Goal: Task Accomplishment & Management: Use online tool/utility

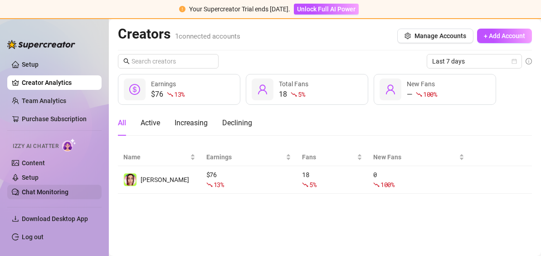
click at [47, 188] on link "Chat Monitoring" at bounding box center [45, 191] width 47 height 7
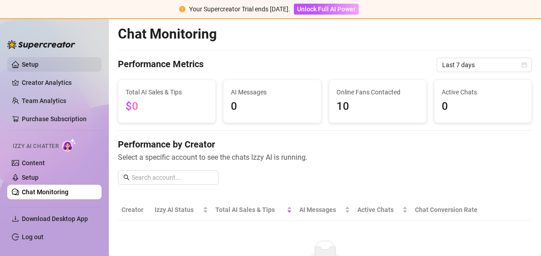
click at [39, 63] on link "Setup" at bounding box center [30, 64] width 17 height 7
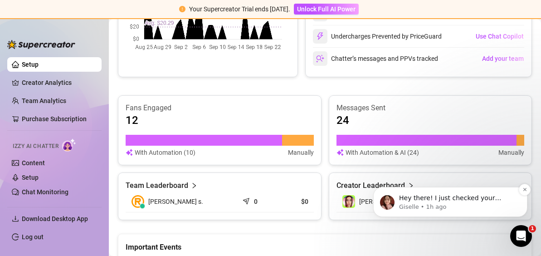
click at [464, 211] on p "Giselle • 1h ago" at bounding box center [457, 207] width 117 height 8
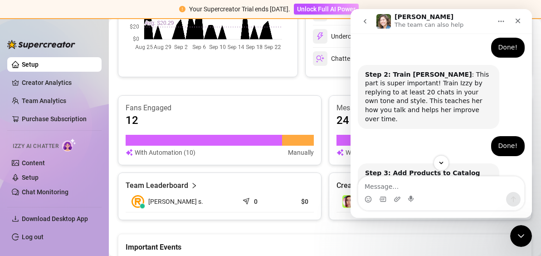
scroll to position [822, 0]
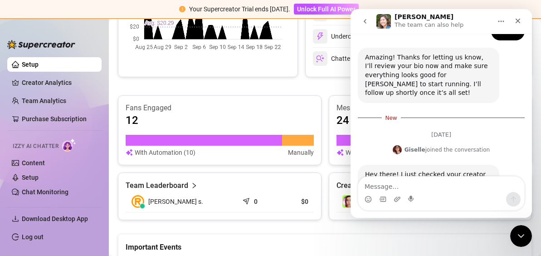
click at [411, 184] on textarea "Message…" at bounding box center [442, 184] width 166 height 15
type textarea "Great. if its good. ill def subscribe"
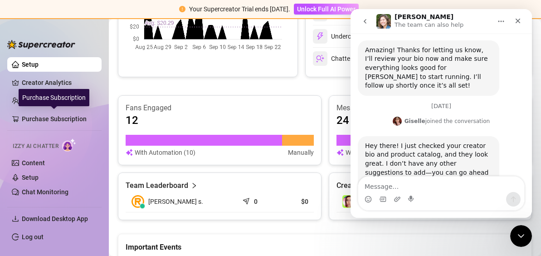
scroll to position [83, 0]
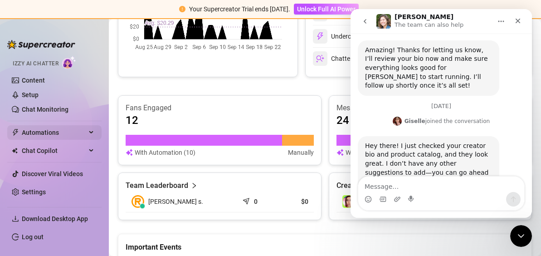
click at [54, 134] on span "Automations" at bounding box center [54, 132] width 64 height 15
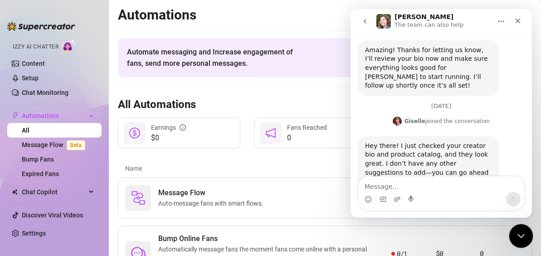
click at [515, 225] on div "Close Intercom Messenger" at bounding box center [520, 235] width 22 height 22
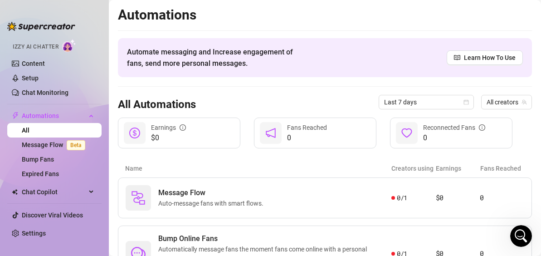
scroll to position [829, 0]
click at [44, 145] on link "Message Flow Beta" at bounding box center [55, 144] width 67 height 7
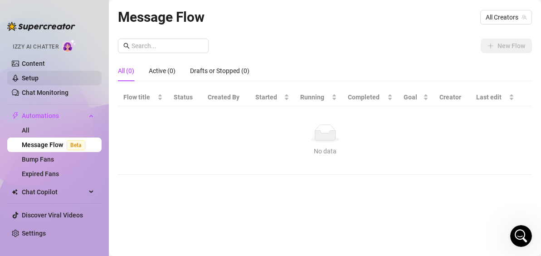
click at [39, 78] on link "Setup" at bounding box center [30, 77] width 17 height 7
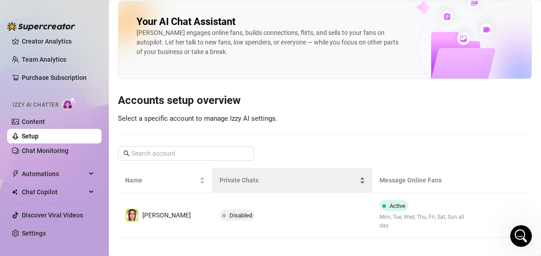
scroll to position [6, 0]
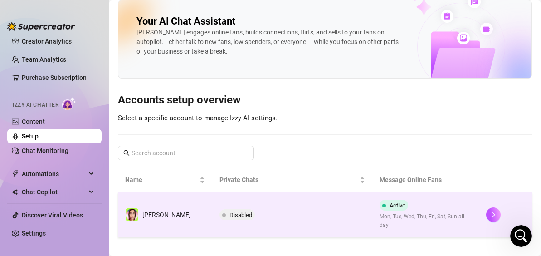
click at [220, 209] on span "Disabled" at bounding box center [237, 214] width 35 height 11
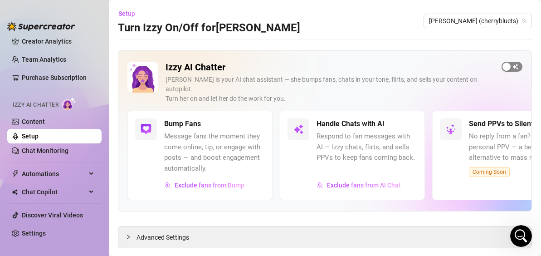
click at [504, 65] on span "button" at bounding box center [512, 67] width 21 height 10
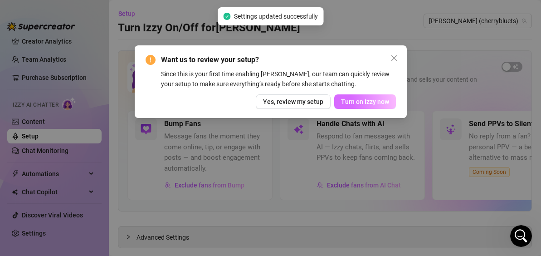
click at [363, 101] on span "Turn on Izzy now" at bounding box center [365, 101] width 48 height 7
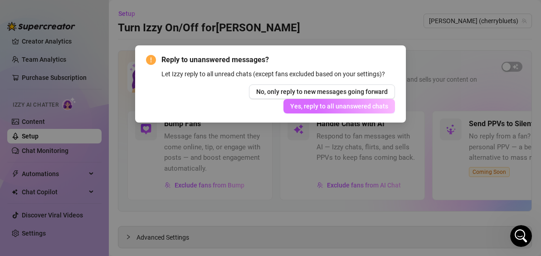
click at [346, 110] on button "Yes, reply to all unanswered chats" at bounding box center [340, 106] width 112 height 15
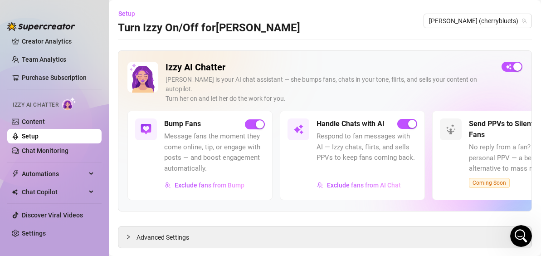
scroll to position [10, 0]
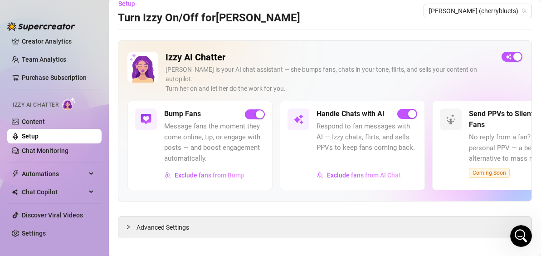
click at [497, 132] on span "No reply from a fan? Try a smart, personal PPV — a better alternative to mass m…" at bounding box center [519, 148] width 101 height 32
click at [169, 222] on span "Advanced Settings" at bounding box center [163, 227] width 53 height 10
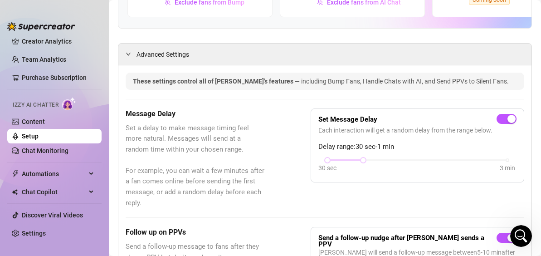
scroll to position [237, 0]
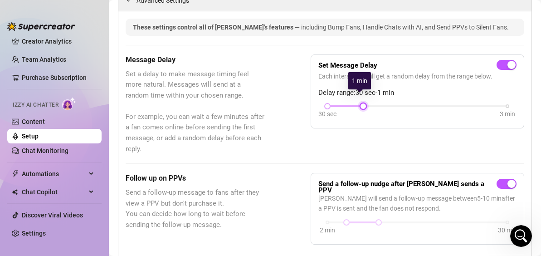
drag, startPoint x: 359, startPoint y: 98, endPoint x: 345, endPoint y: 95, distance: 14.3
click at [345, 103] on div "30 sec 3 min" at bounding box center [418, 105] width 180 height 4
click at [341, 104] on div at bounding box center [346, 106] width 36 height 5
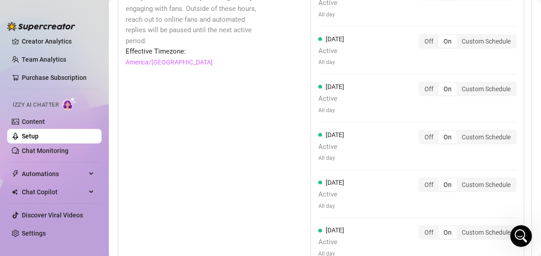
scroll to position [1090, 0]
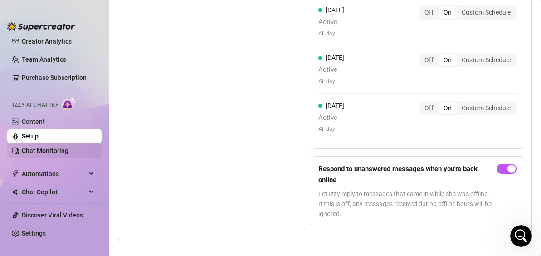
click at [67, 154] on link "Chat Monitoring" at bounding box center [45, 150] width 47 height 7
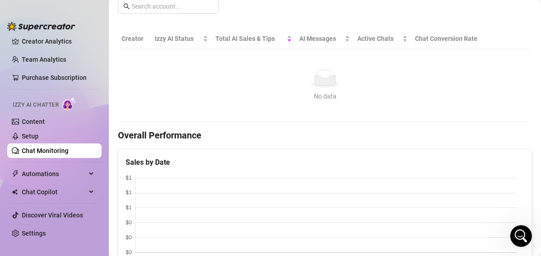
scroll to position [16, 0]
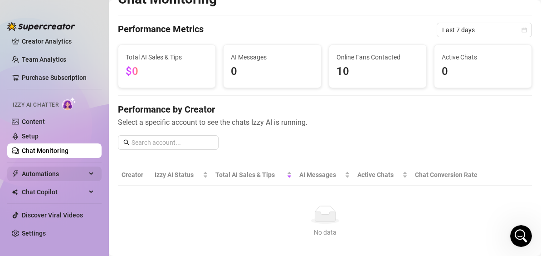
click at [58, 170] on span "Automations" at bounding box center [54, 174] width 64 height 15
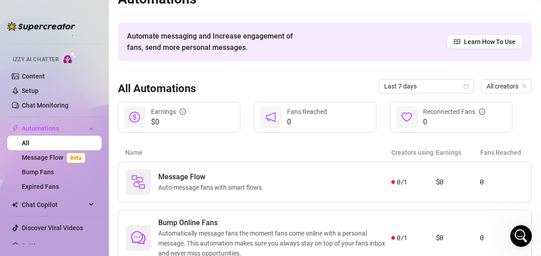
scroll to position [81, 0]
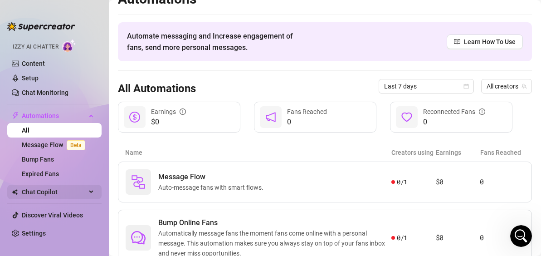
click at [58, 192] on span "Chat Copilot" at bounding box center [54, 192] width 64 height 15
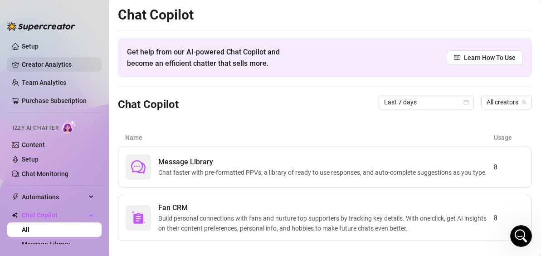
click at [50, 67] on link "Creator Analytics" at bounding box center [58, 64] width 73 height 15
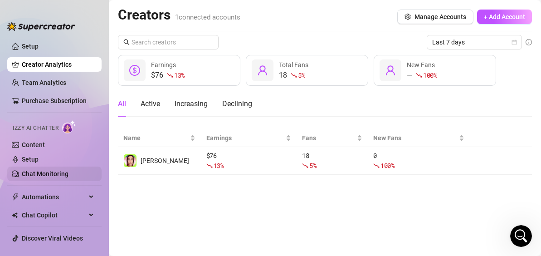
click at [47, 175] on link "Chat Monitoring" at bounding box center [45, 173] width 47 height 7
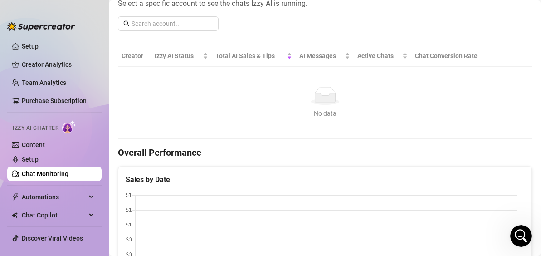
scroll to position [91, 0]
